Goal: Communication & Community: Answer question/provide support

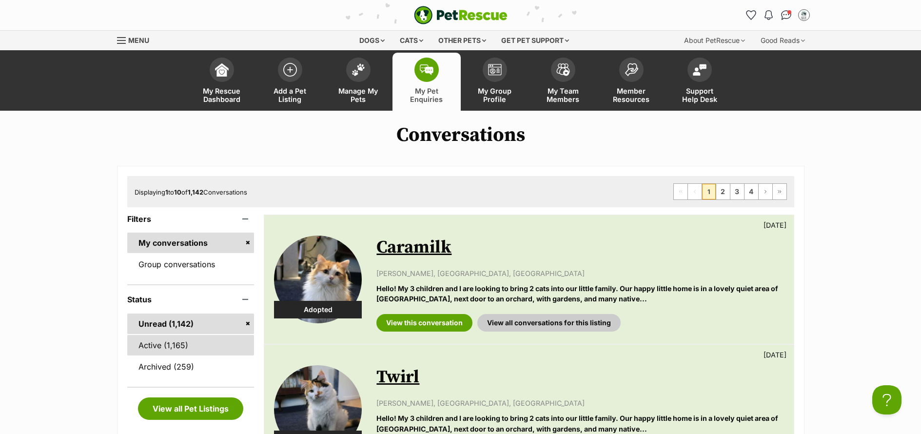
click at [159, 341] on link "Active (1,165)" at bounding box center [190, 345] width 127 height 20
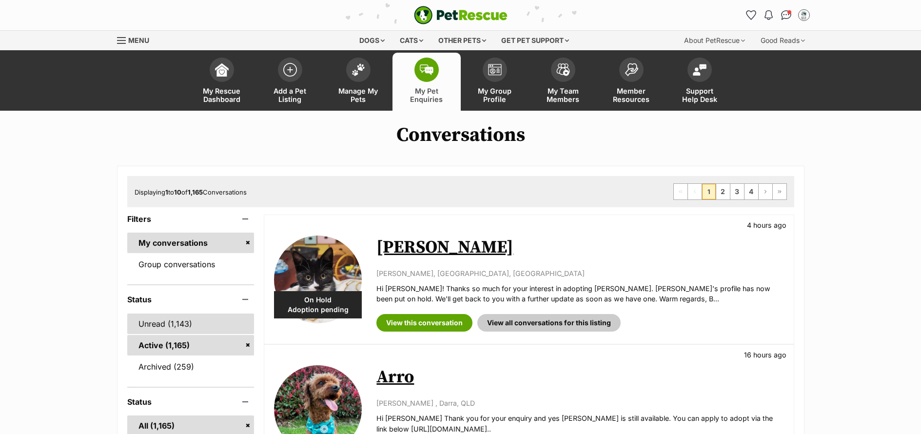
click at [162, 328] on link "Unread (1,143)" at bounding box center [190, 323] width 127 height 20
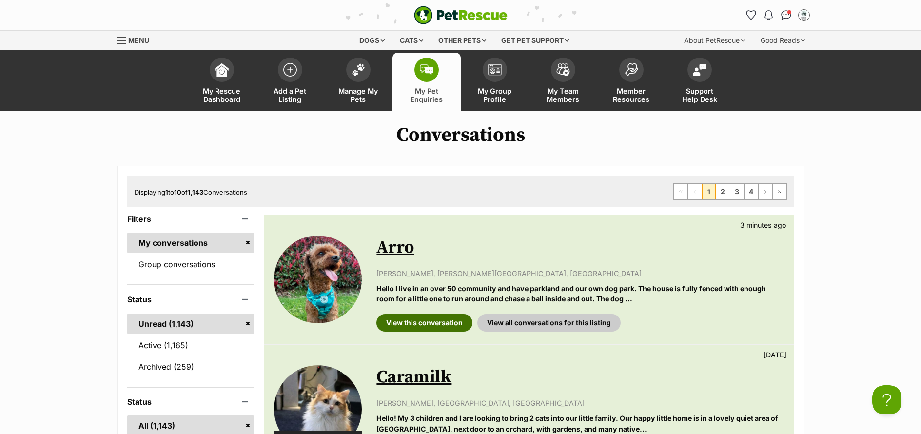
click at [430, 331] on link "View this conversation" at bounding box center [424, 323] width 96 height 18
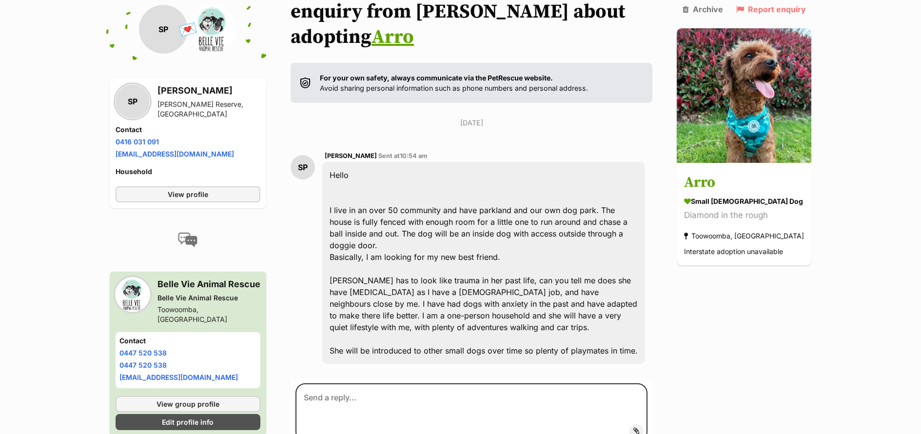
scroll to position [158, 0]
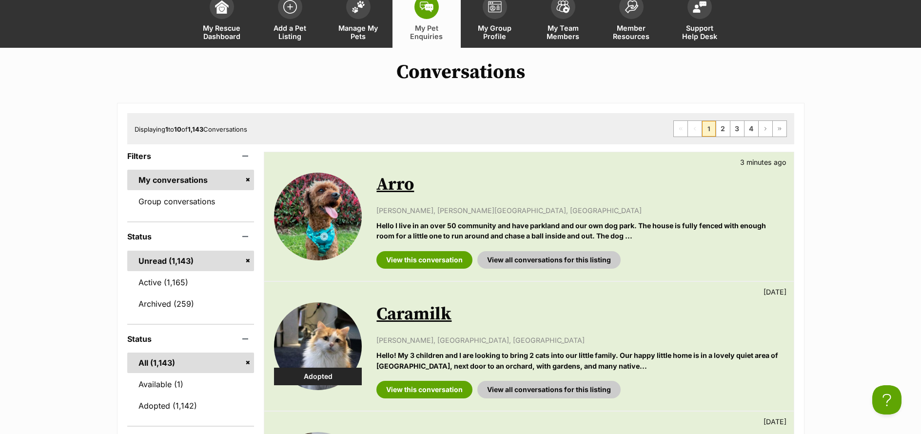
scroll to position [60, 0]
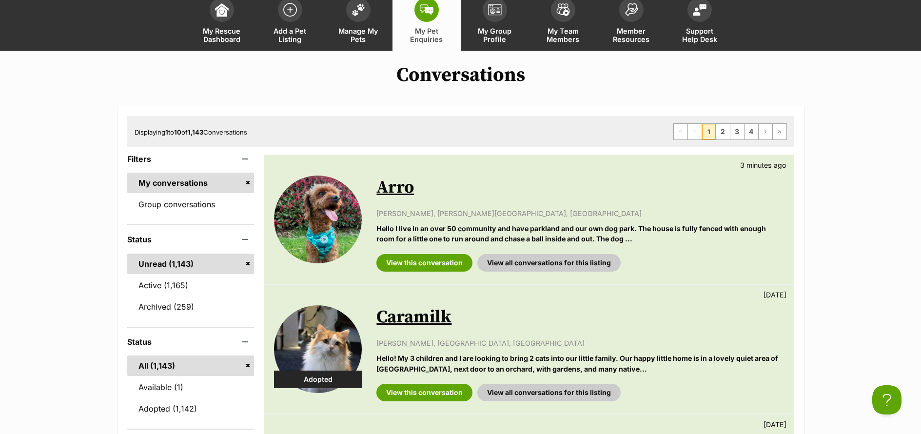
click at [391, 193] on link "Arro" at bounding box center [395, 187] width 38 height 22
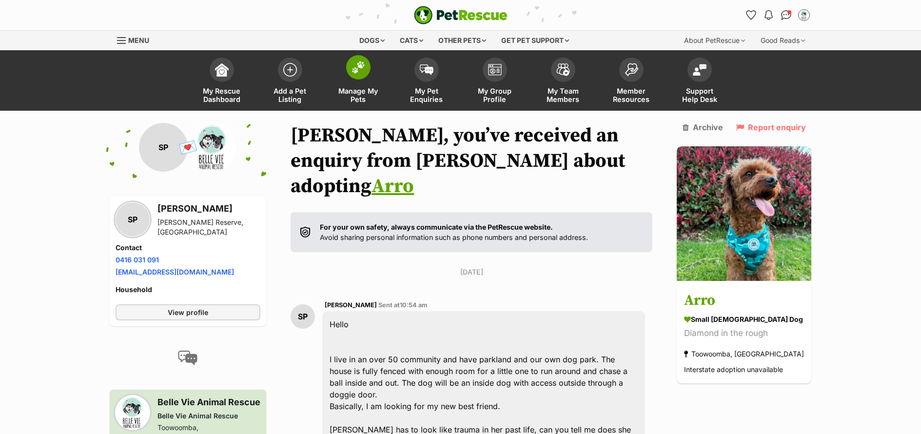
click at [348, 98] on span "Manage My Pets" at bounding box center [358, 95] width 44 height 17
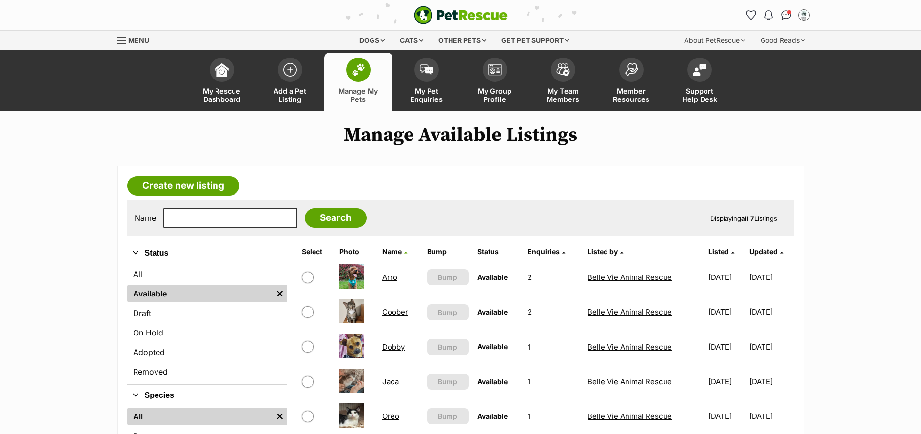
click at [389, 279] on link "Arro" at bounding box center [389, 277] width 15 height 9
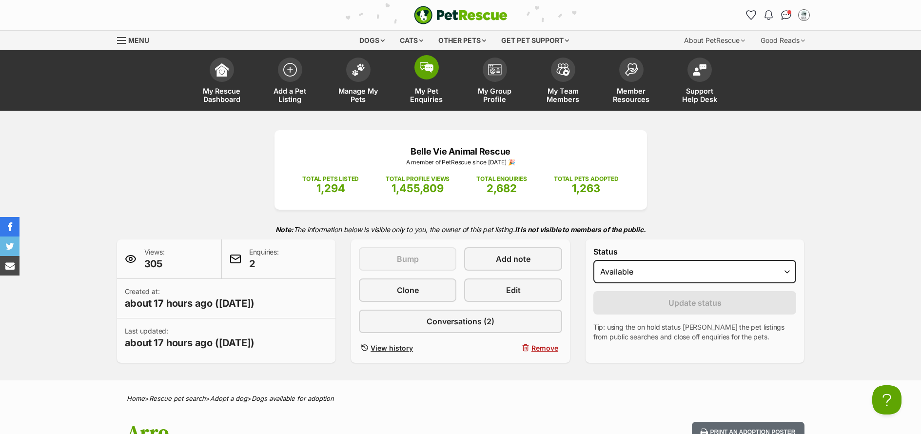
click at [427, 101] on span "My Pet Enquiries" at bounding box center [427, 95] width 44 height 17
